Goal: Task Accomplishment & Management: Use online tool/utility

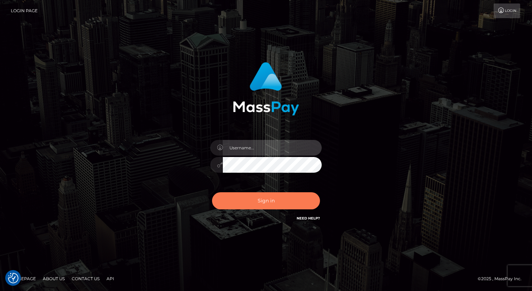
type input "aly.ignite"
click at [284, 204] on button "Sign in" at bounding box center [266, 200] width 108 height 17
type input "aly.ignite"
click at [284, 201] on button "Sign in" at bounding box center [266, 200] width 108 height 17
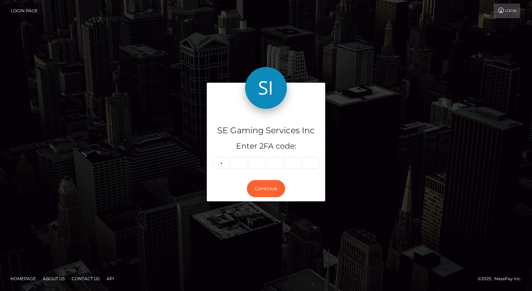
type input "4"
type input "0"
type input "6"
type input "9"
type input "2"
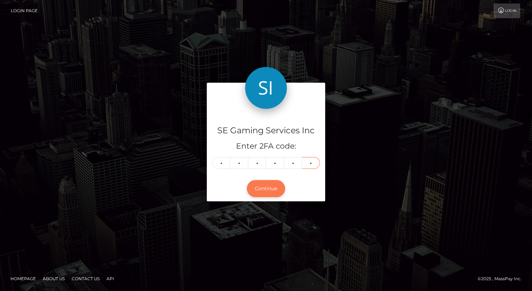
type input "7"
click at [276, 190] on button "Continue" at bounding box center [266, 188] width 38 height 17
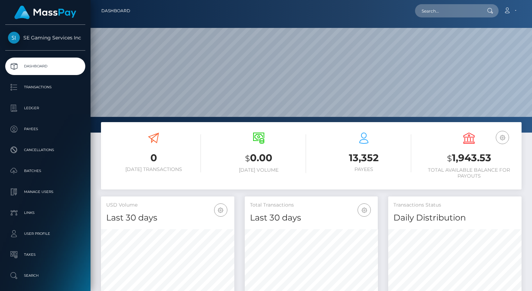
scroll to position [123, 133]
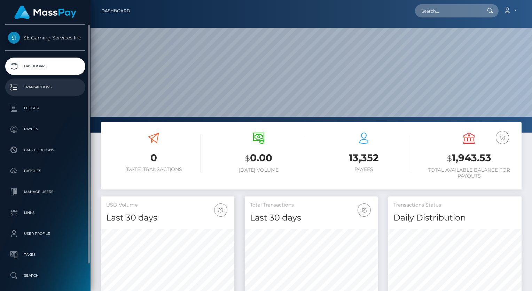
click at [45, 84] on p "Transactions" at bounding box center [45, 87] width 75 height 10
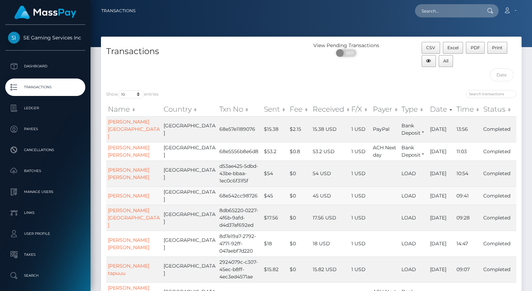
click at [124, 194] on td "[PERSON_NAME]" at bounding box center [134, 195] width 56 height 18
click at [121, 197] on link "[PERSON_NAME]" at bounding box center [128, 195] width 41 height 6
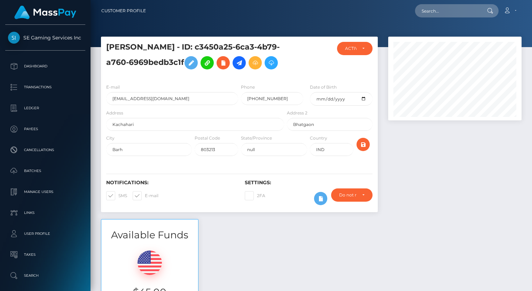
scroll to position [84, 133]
click at [257, 61] on icon at bounding box center [255, 63] width 8 height 9
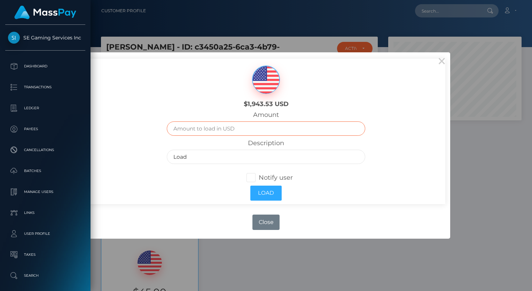
click at [204, 129] on input "text" at bounding box center [266, 128] width 199 height 14
type input "47.25"
click at [206, 157] on input "Load" at bounding box center [266, 156] width 199 height 14
type input "Load- Mod Stipend plus monthly fee"
click at [259, 179] on span at bounding box center [259, 178] width 0 height 8
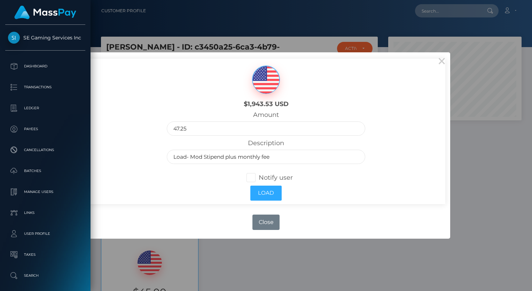
click at [252, 179] on input "Notify user" at bounding box center [254, 176] width 5 height 5
checkbox input "true"
click at [256, 188] on button "Load" at bounding box center [266, 192] width 31 height 15
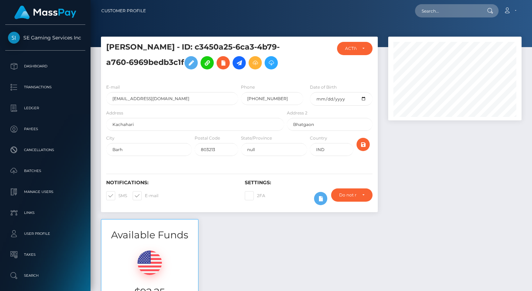
scroll to position [84, 133]
